Goal: Find specific page/section: Find specific page/section

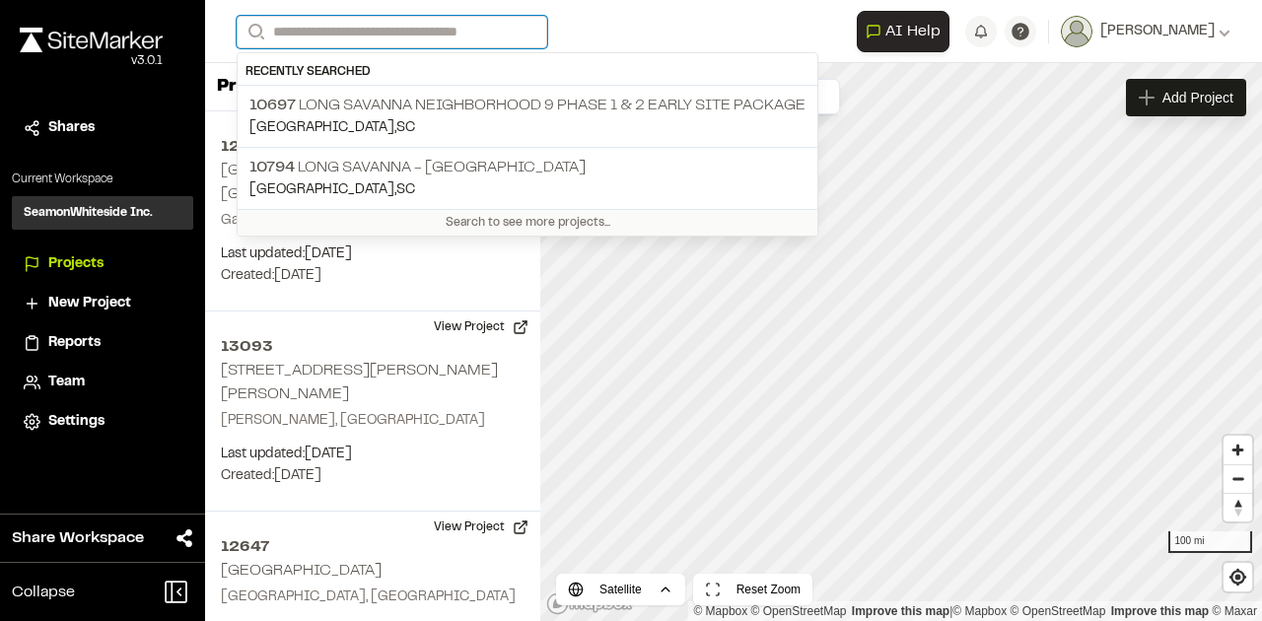
click at [482, 34] on input "Search" at bounding box center [392, 32] width 311 height 33
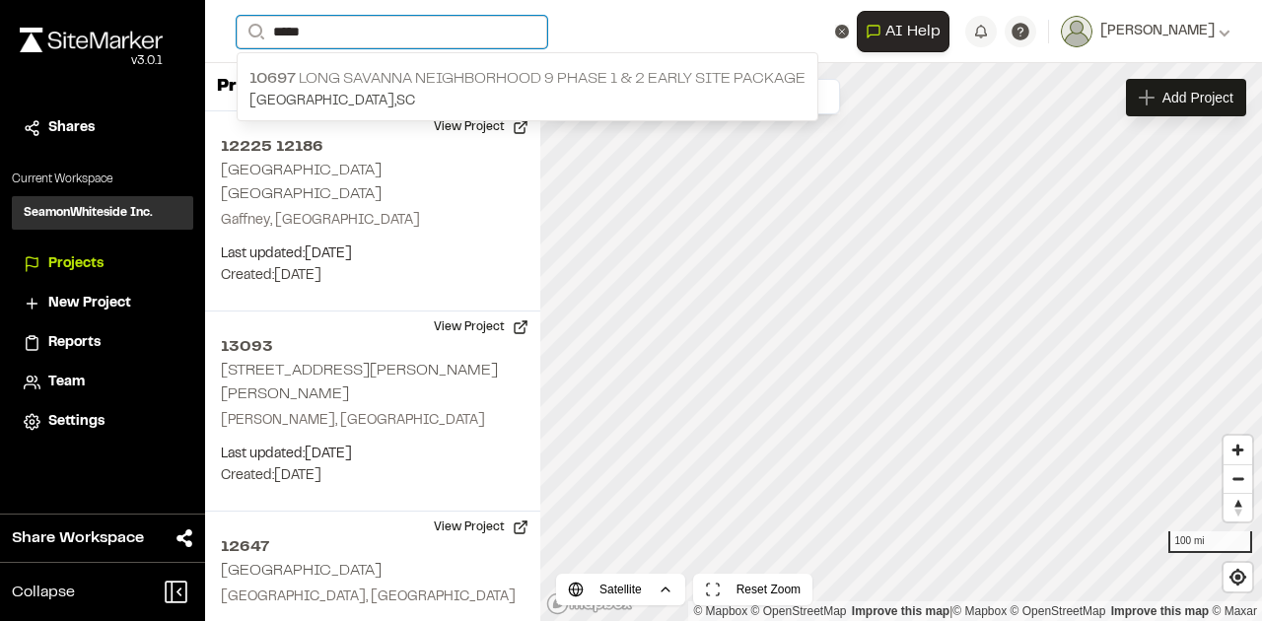
type input "*****"
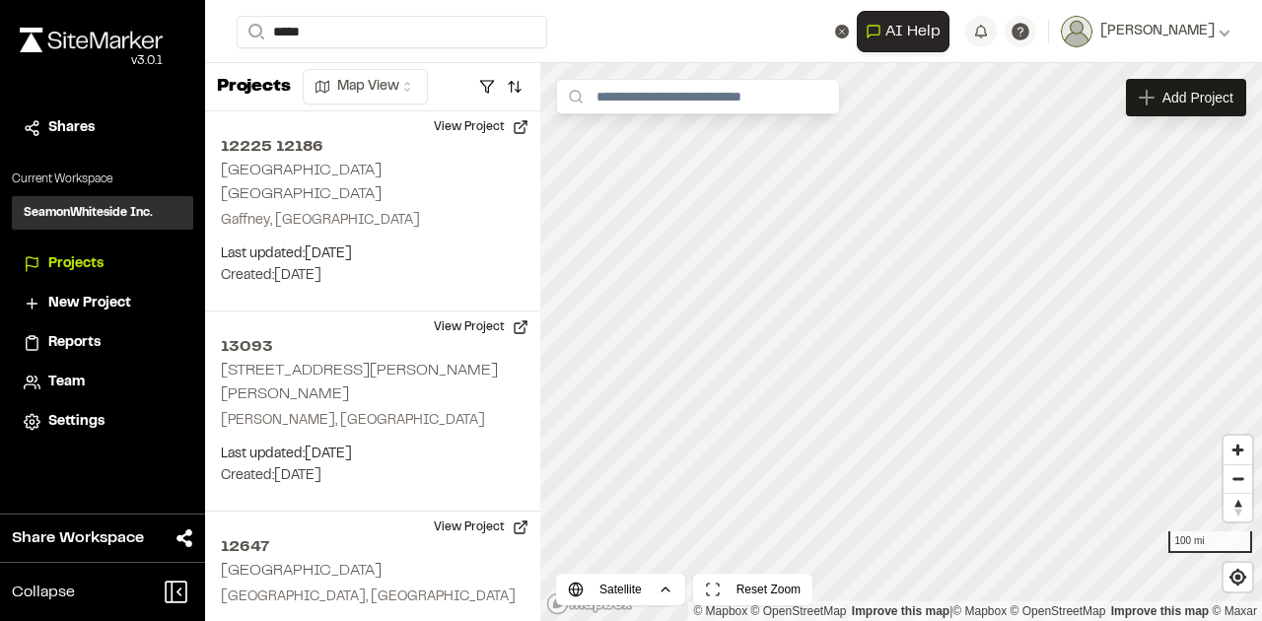
click at [515, 77] on p "10697 Long Savanna Neighborhood 9 Phase 1 & 2 Early Site Package" at bounding box center [527, 79] width 556 height 24
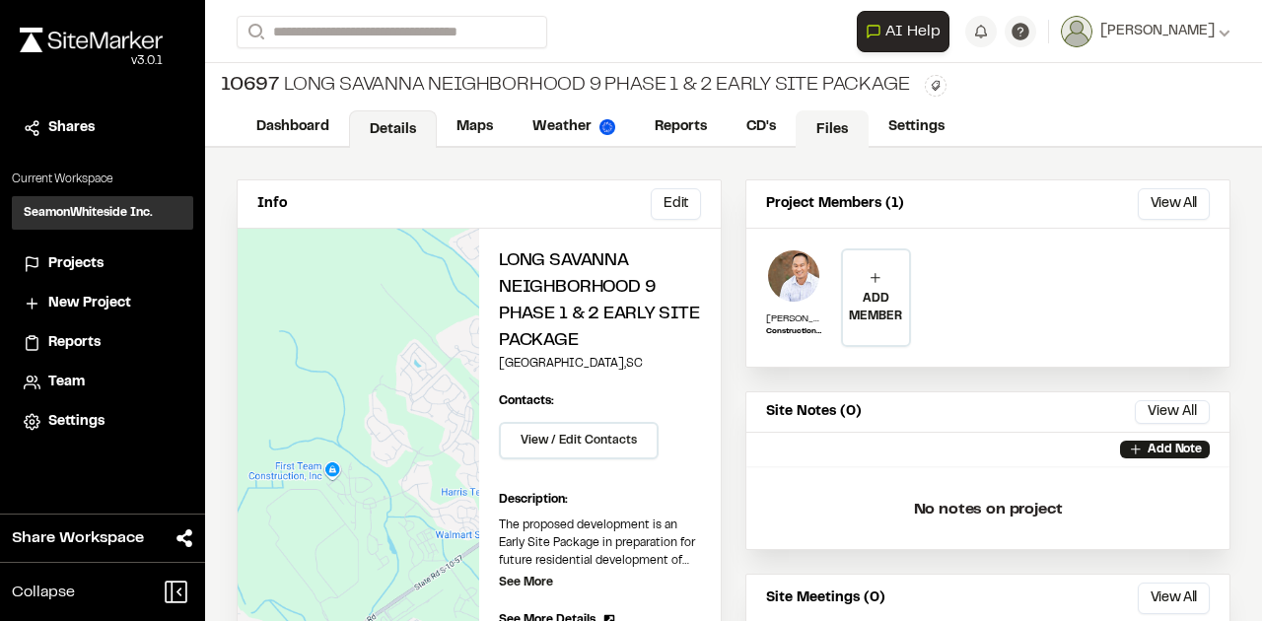
click at [830, 128] on link "Files" at bounding box center [832, 128] width 73 height 37
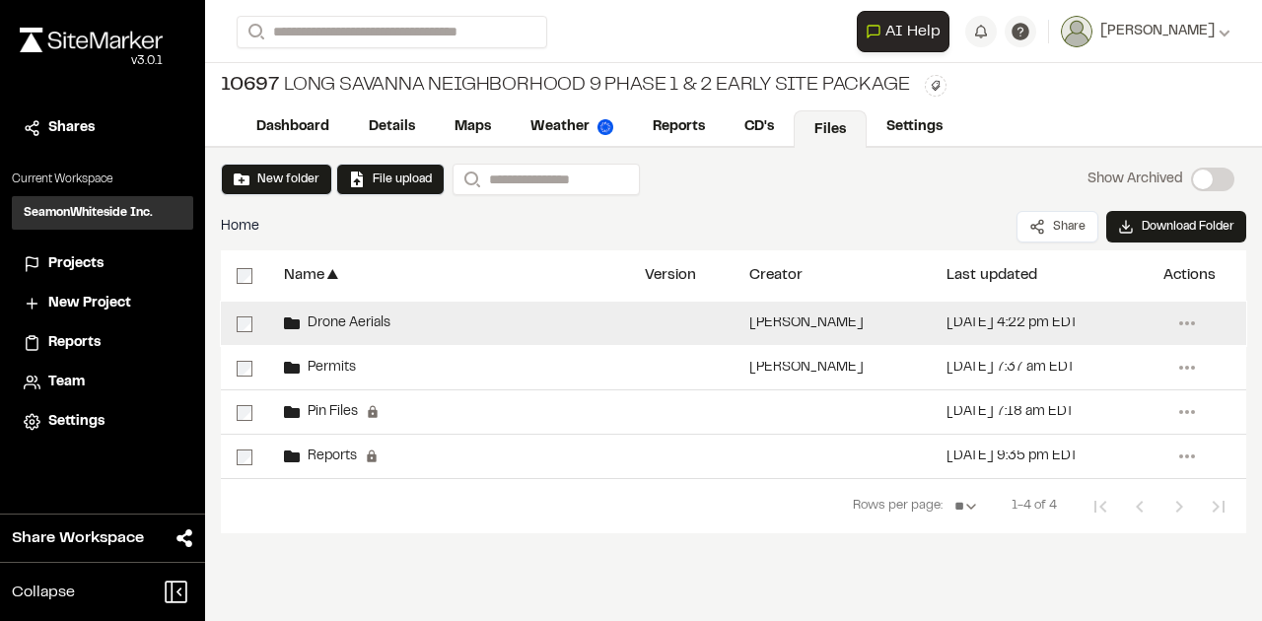
click at [417, 323] on div "Drone Aerials" at bounding box center [448, 323] width 361 height 43
click at [582, 331] on div "Drone Aerials" at bounding box center [448, 323] width 361 height 43
click at [595, 327] on div "Drone Aerials" at bounding box center [448, 323] width 361 height 43
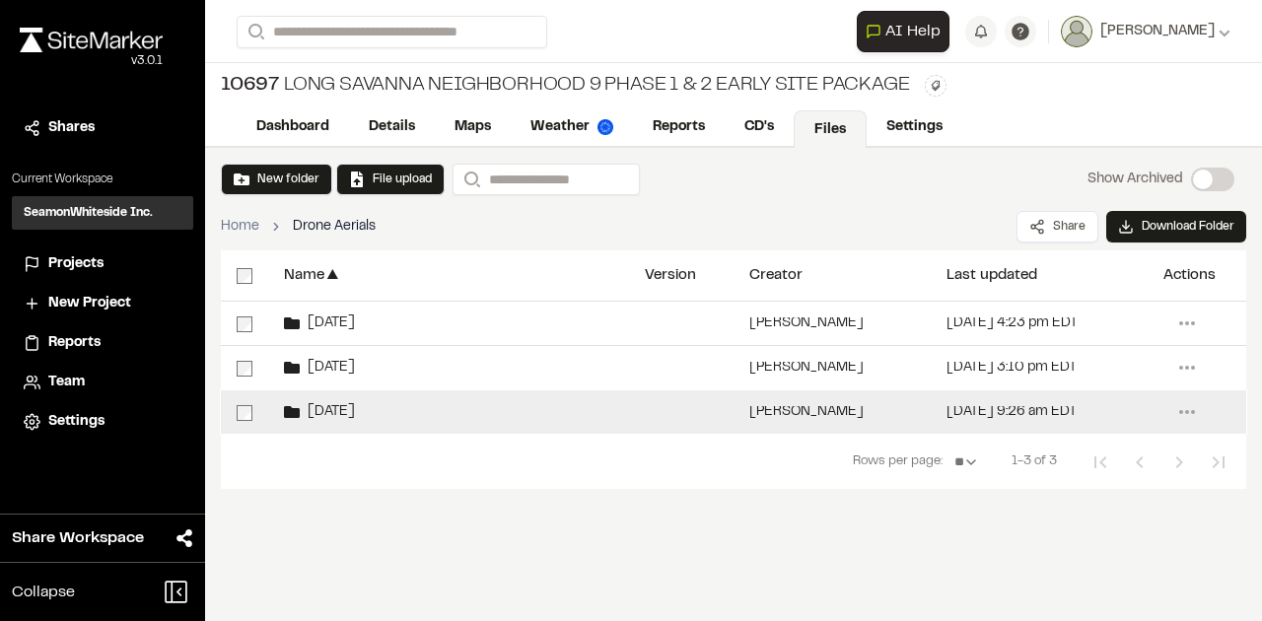
click at [566, 411] on div "[DATE]" at bounding box center [448, 411] width 361 height 43
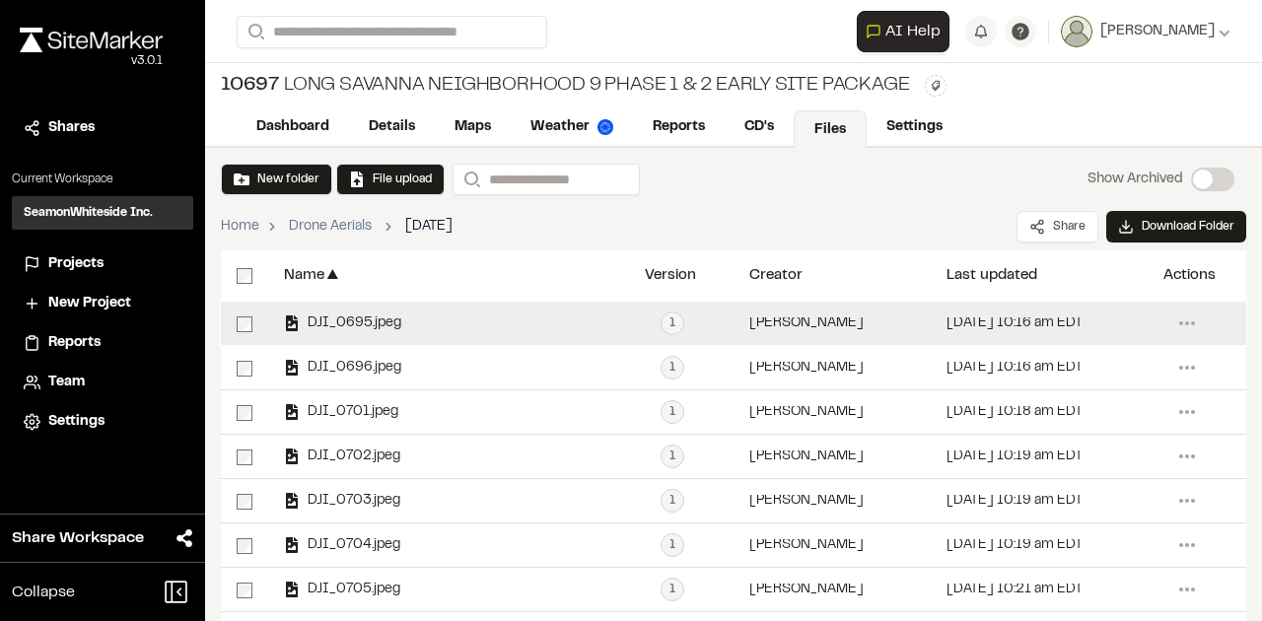
click at [396, 324] on span "DJI_0695.jpeg" at bounding box center [351, 323] width 102 height 13
click at [390, 326] on span "DJI_0695.jpeg" at bounding box center [351, 323] width 102 height 13
click at [390, 325] on span "DJI_0695.jpeg" at bounding box center [351, 323] width 102 height 13
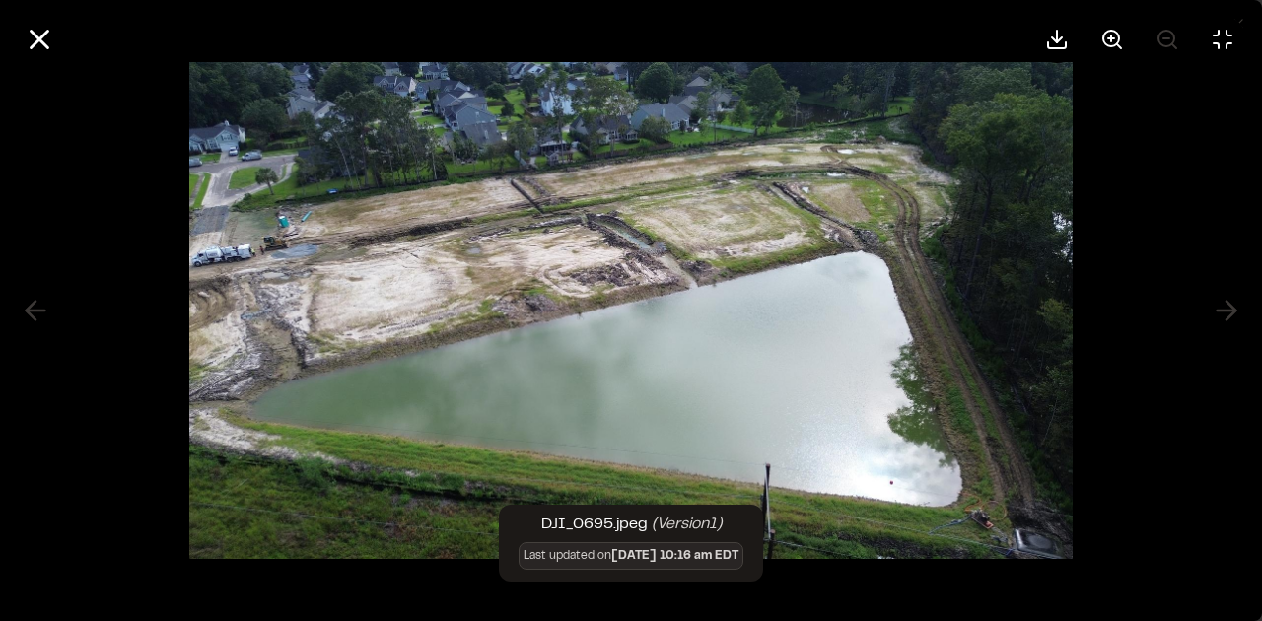
click at [1222, 305] on div at bounding box center [631, 310] width 1262 height 621
click at [1230, 309] on div at bounding box center [631, 310] width 1262 height 621
click at [1216, 339] on div at bounding box center [631, 310] width 1262 height 621
click at [1175, 243] on div at bounding box center [631, 310] width 1262 height 621
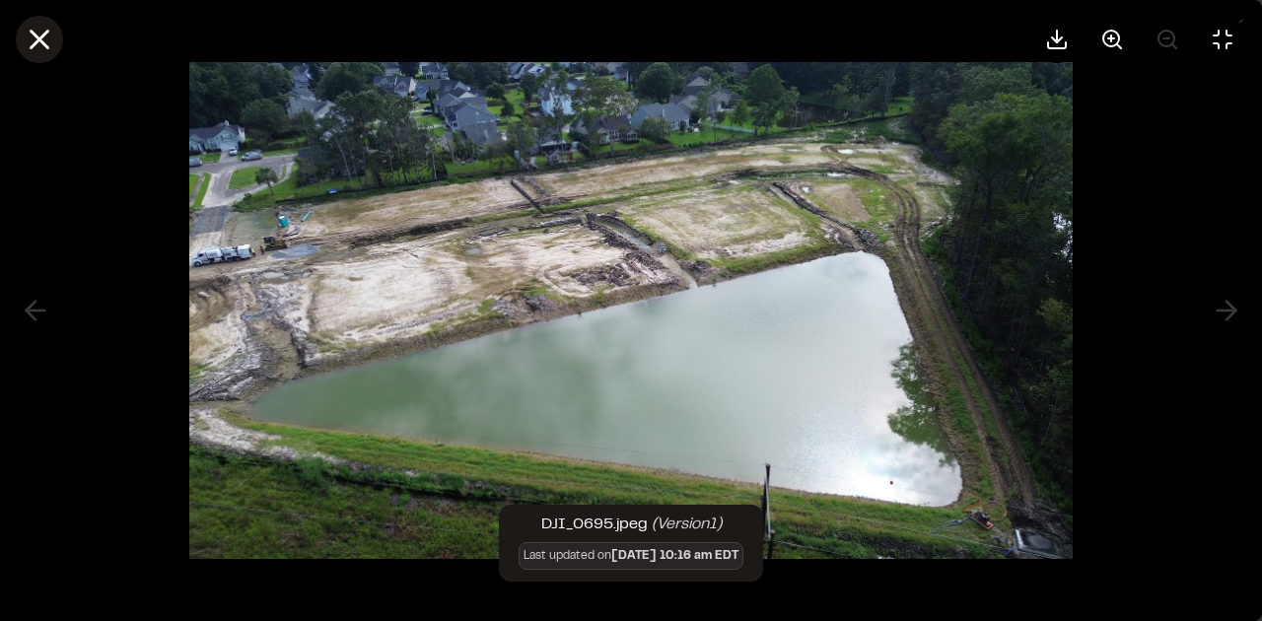
click at [42, 45] on icon at bounding box center [40, 40] width 34 height 34
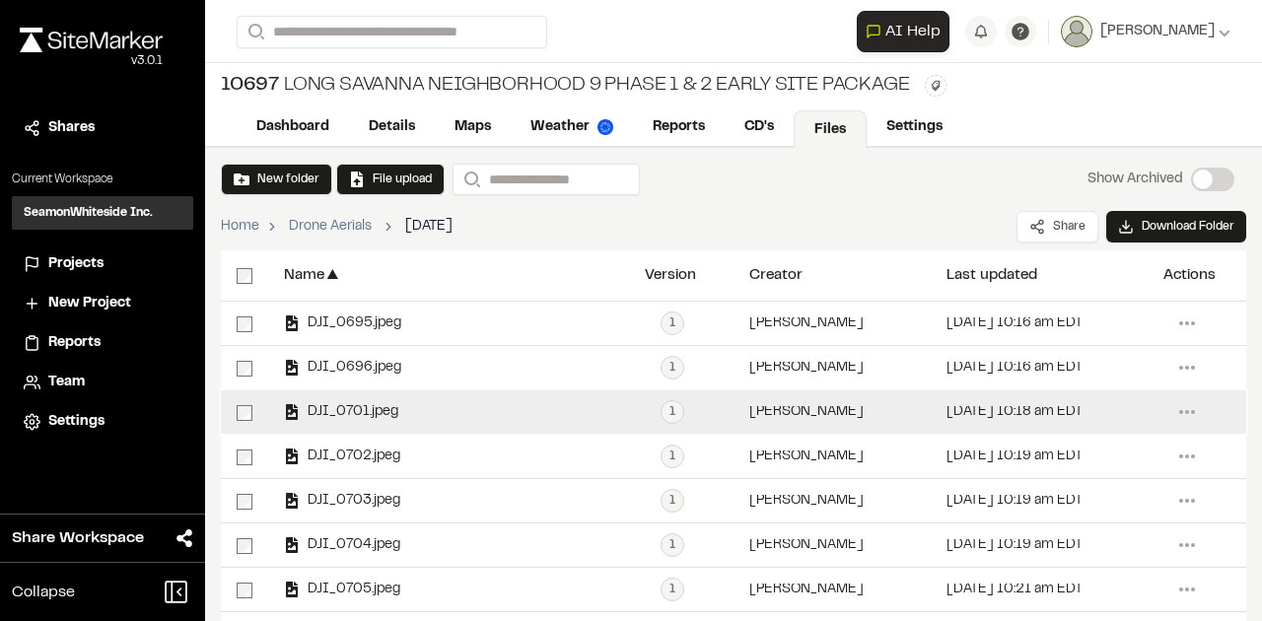
click at [342, 398] on div "DJI_0701.jpeg" at bounding box center [448, 411] width 361 height 43
